Goal: Check status: Check status

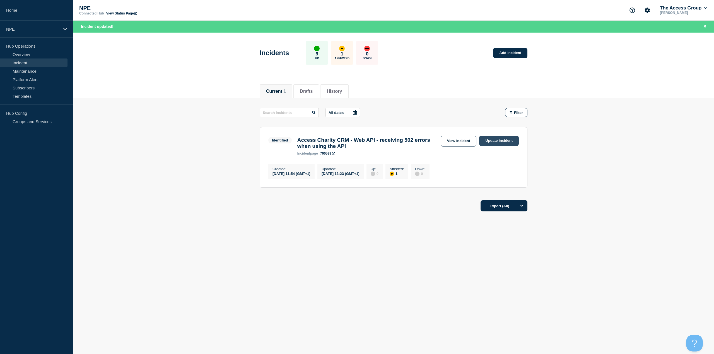
click at [501, 140] on link "Update incident" at bounding box center [499, 141] width 40 height 10
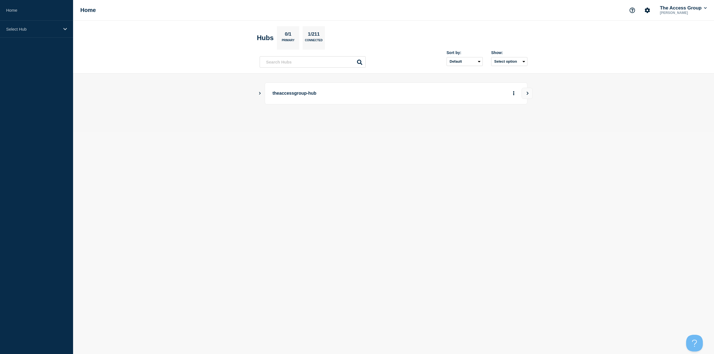
click at [314, 93] on p "theaccessgroup-hub" at bounding box center [349, 93] width 154 height 10
click at [261, 95] on div "theaccessgroup-hub" at bounding box center [393, 94] width 268 height 22
click at [260, 93] on icon "Show Connected Hubs" at bounding box center [260, 93] width 2 height 3
